Goal: Obtain resource: Download file/media

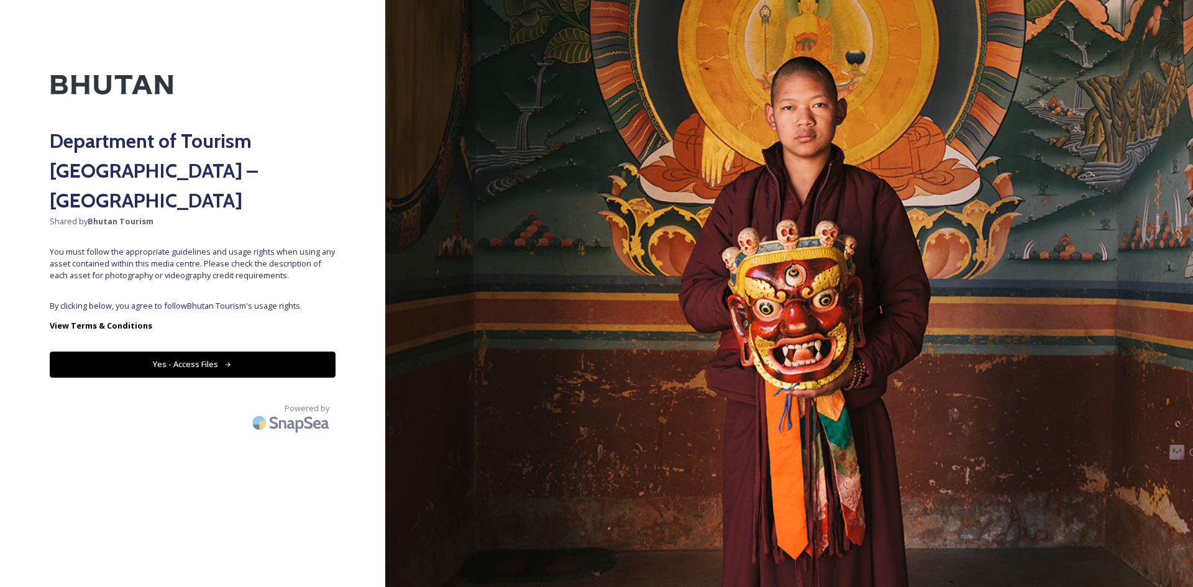
click at [185, 352] on button "Yes - Access Files" at bounding box center [193, 364] width 286 height 25
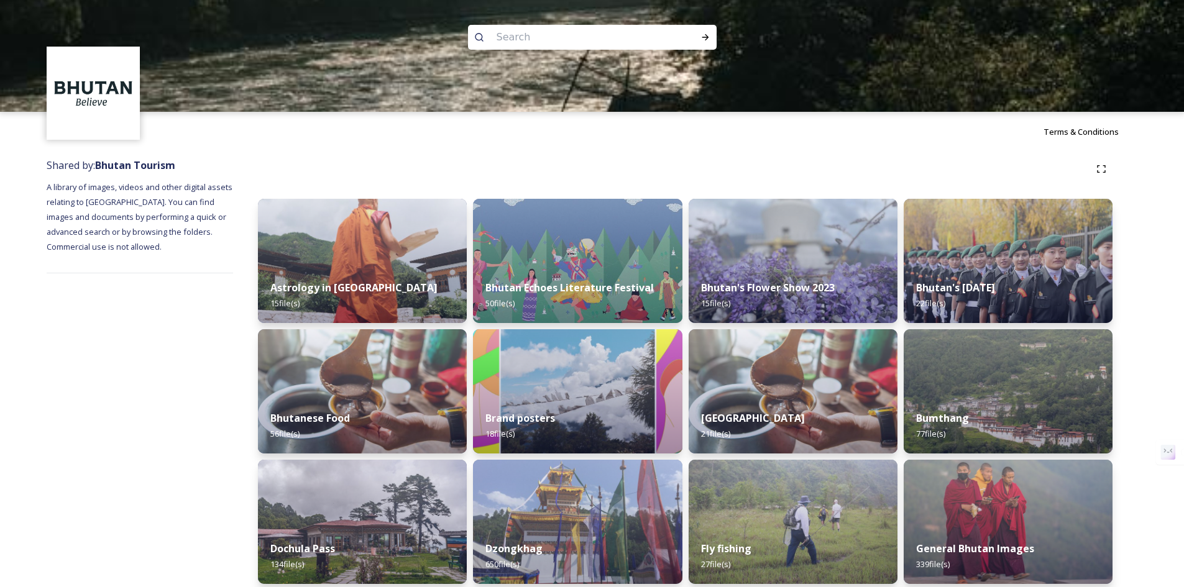
click at [564, 40] on input at bounding box center [575, 37] width 170 height 27
paste input "[PERSON_NAME]"
type input "[PERSON_NAME]"
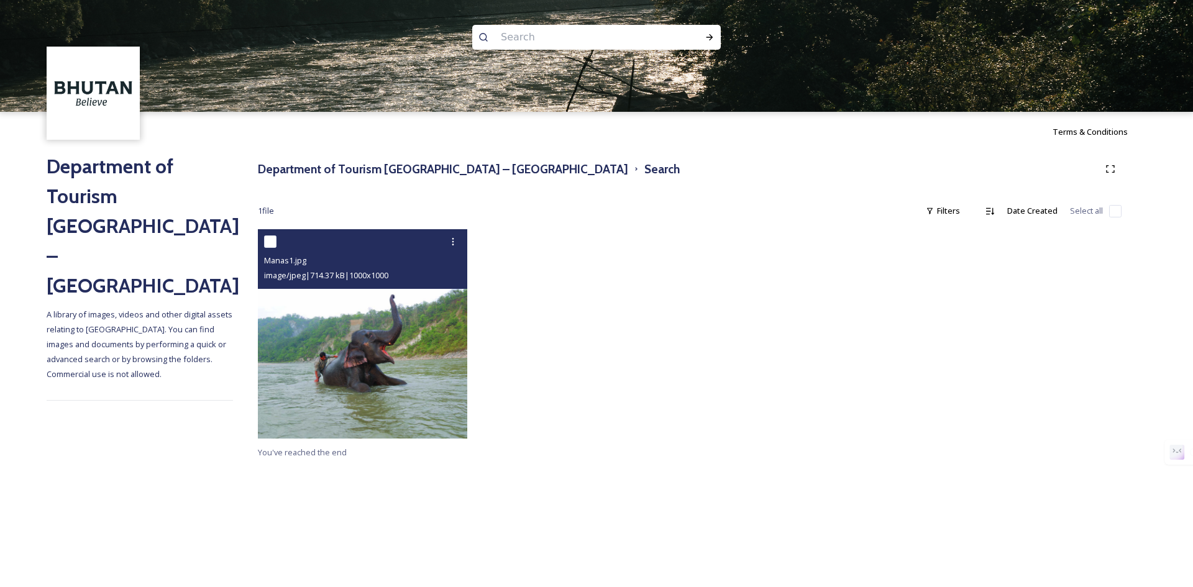
click at [383, 358] on img at bounding box center [362, 333] width 209 height 209
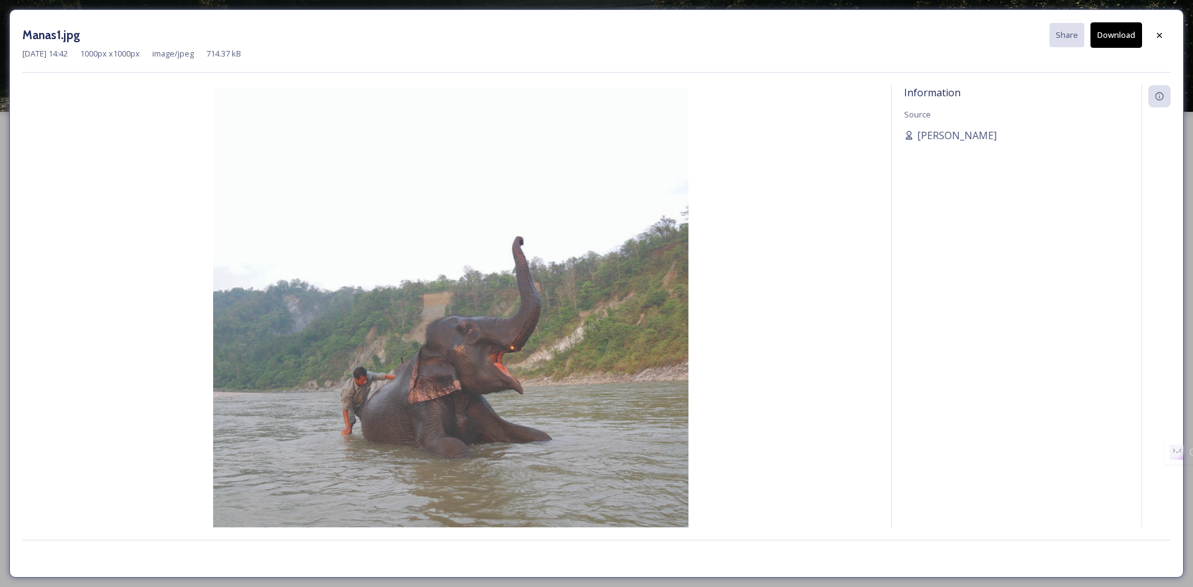
click at [1161, 39] on icon at bounding box center [1160, 35] width 10 height 10
